Goal: Check status: Check status

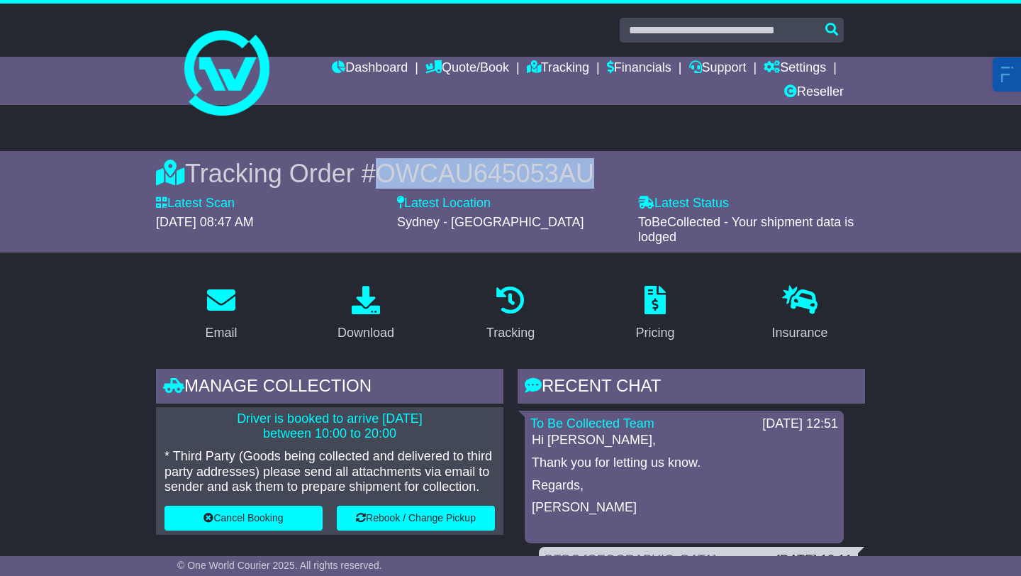
drag, startPoint x: 581, startPoint y: 172, endPoint x: 374, endPoint y: 172, distance: 207.7
click at [374, 172] on div "Tracking Order # OWCAU645053AU" at bounding box center [510, 173] width 709 height 30
copy span "OWCAU645053AU"
click at [554, 74] on link "Tracking" at bounding box center [558, 69] width 62 height 24
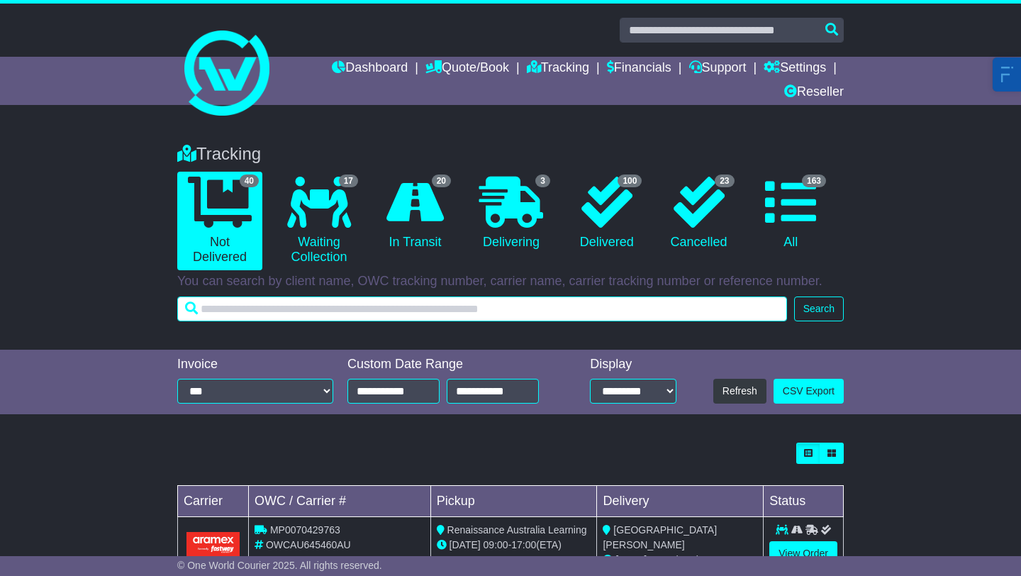
click at [317, 305] on input "text" at bounding box center [482, 308] width 610 height 25
paste input "**********"
type input "**********"
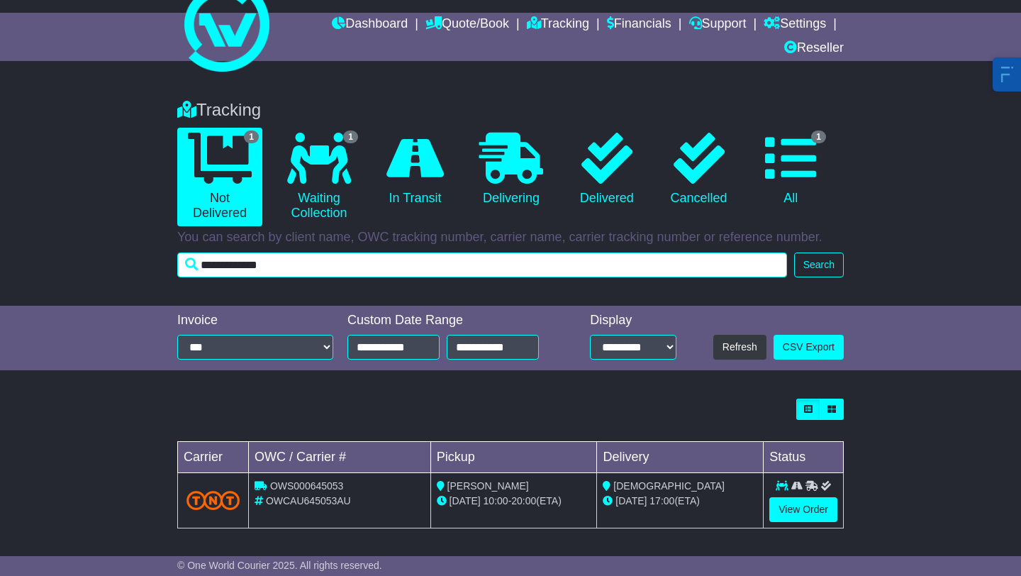
scroll to position [47, 0]
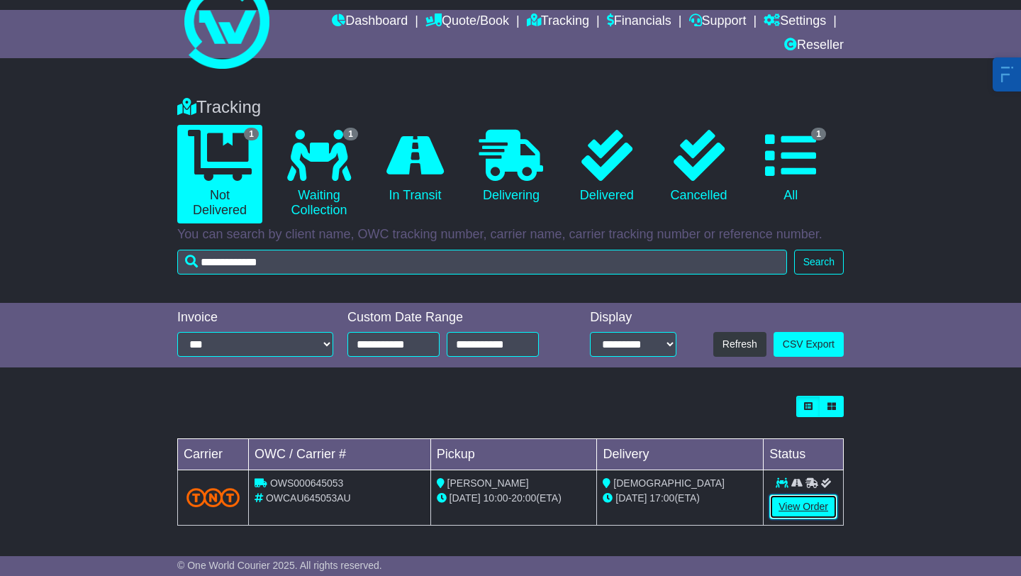
click at [778, 512] on link "View Order" at bounding box center [803, 506] width 68 height 25
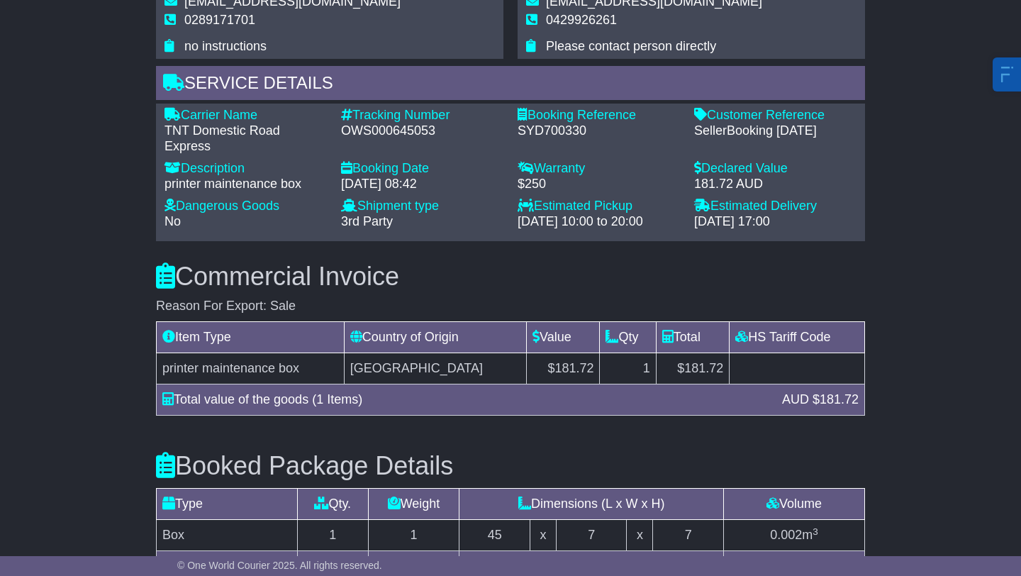
scroll to position [1188, 0]
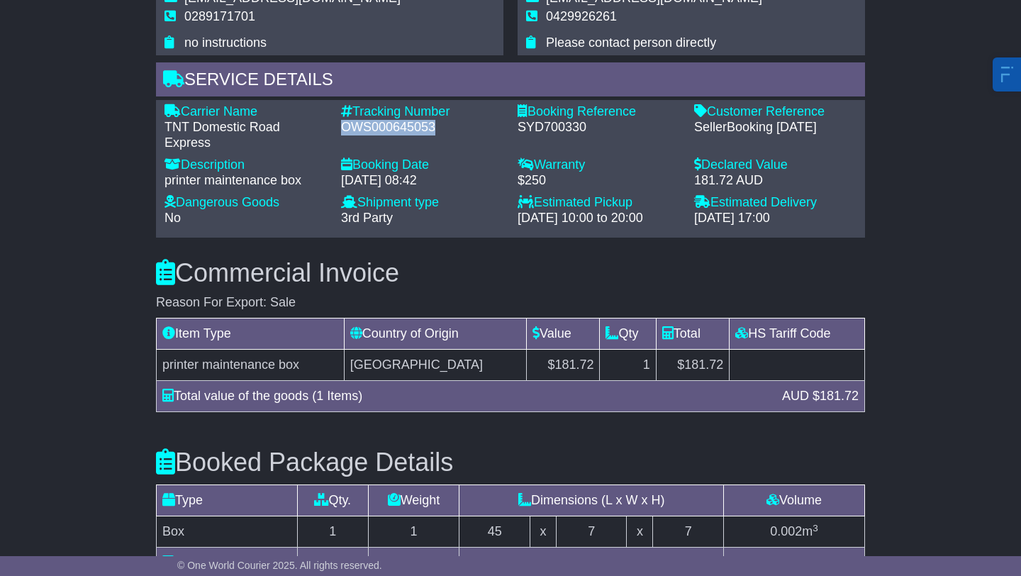
drag, startPoint x: 339, startPoint y: 111, endPoint x: 432, endPoint y: 116, distance: 93.0
click at [432, 116] on div "Tracking Number - OWS000645053" at bounding box center [422, 127] width 177 height 46
copy div "OWS000645053"
drag, startPoint x: 396, startPoint y: 112, endPoint x: 430, endPoint y: 16, distance: 102.2
click at [0, 0] on div "Email Download Tracking Pricing Insurance" at bounding box center [510, 26] width 1021 height 1881
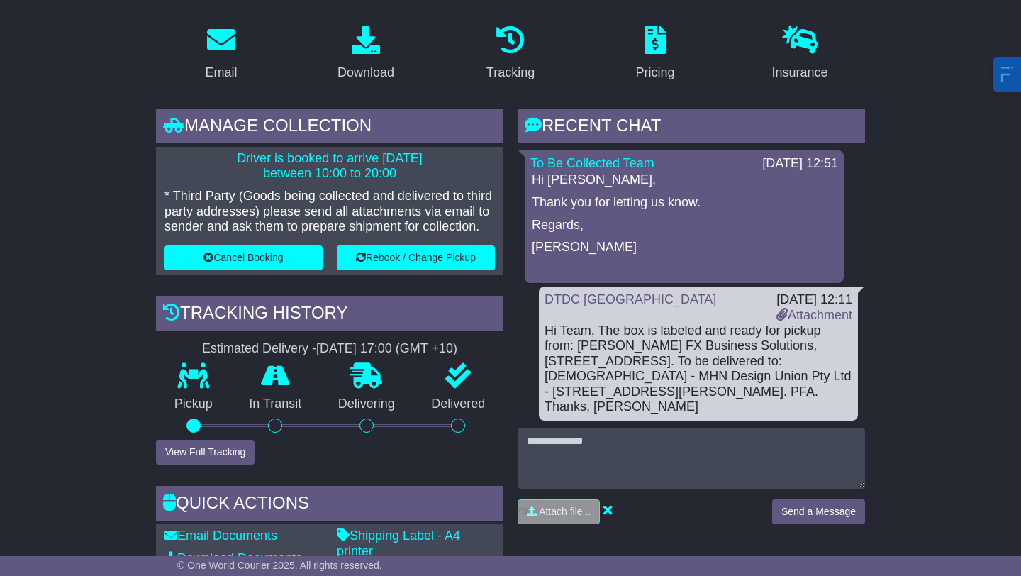
scroll to position [264, 0]
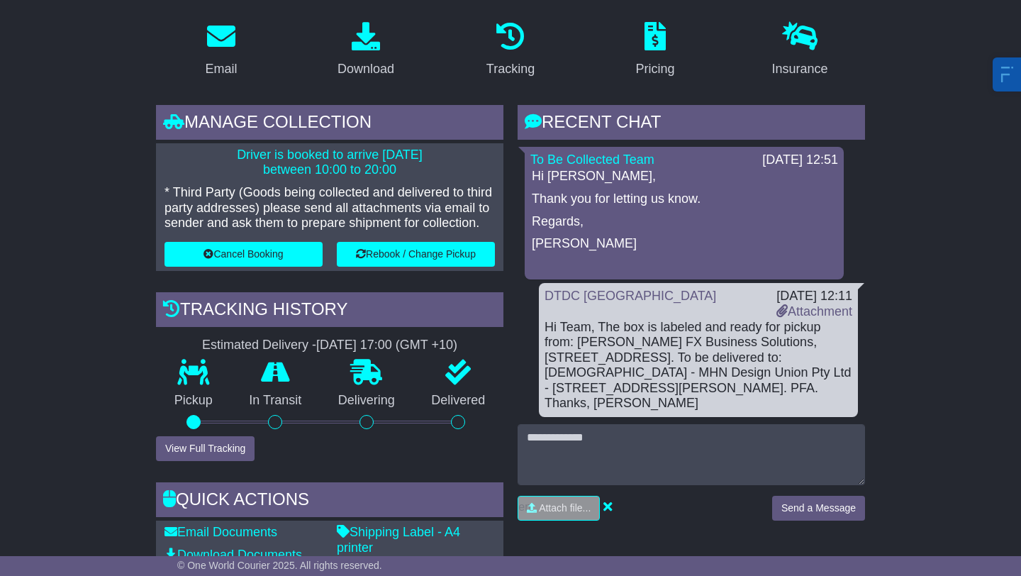
click at [636, 286] on div "DTDC Australia 11 Sep 2025 12:11 Attachment Hi Team, The box is labeled and rea…" at bounding box center [698, 350] width 319 height 134
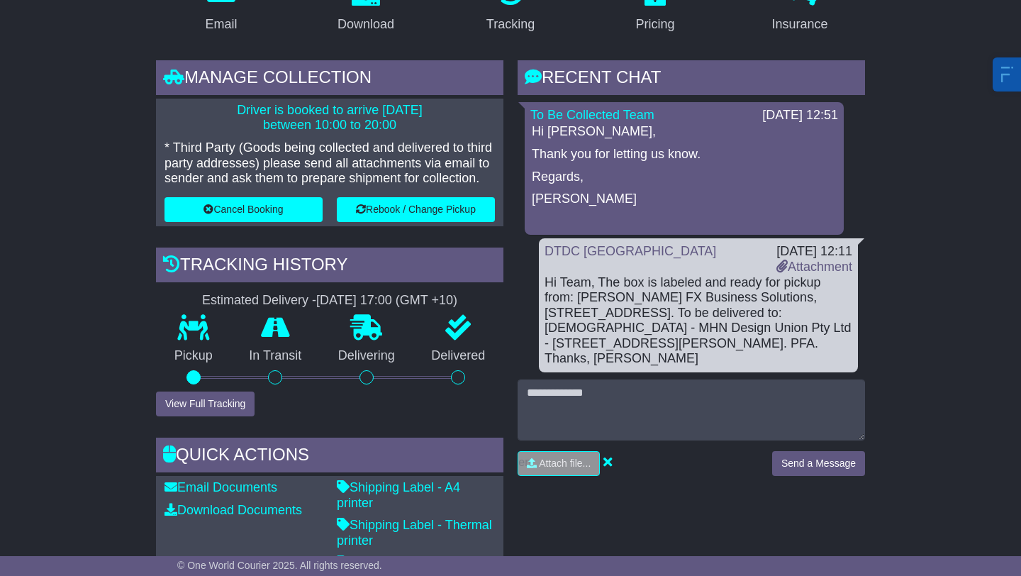
scroll to position [307, 0]
